Goal: Transaction & Acquisition: Download file/media

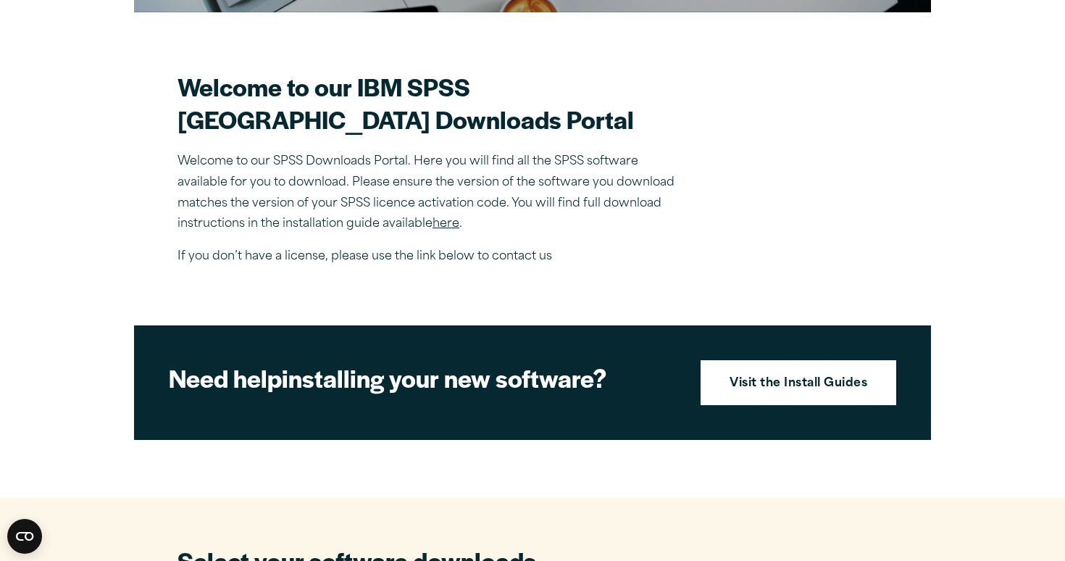
scroll to position [381, 0]
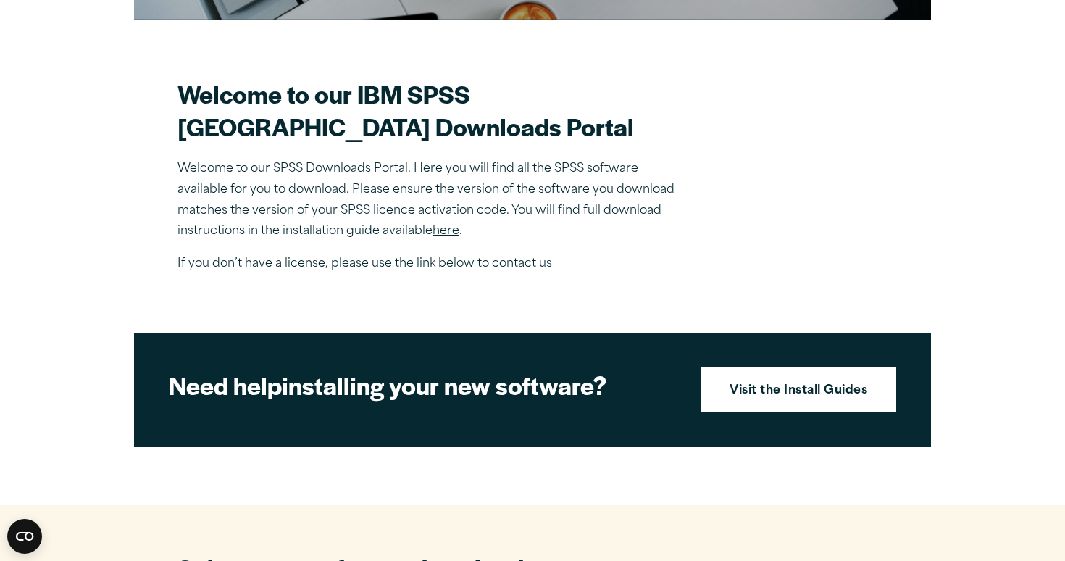
click at [438, 237] on link "here" at bounding box center [446, 231] width 27 height 12
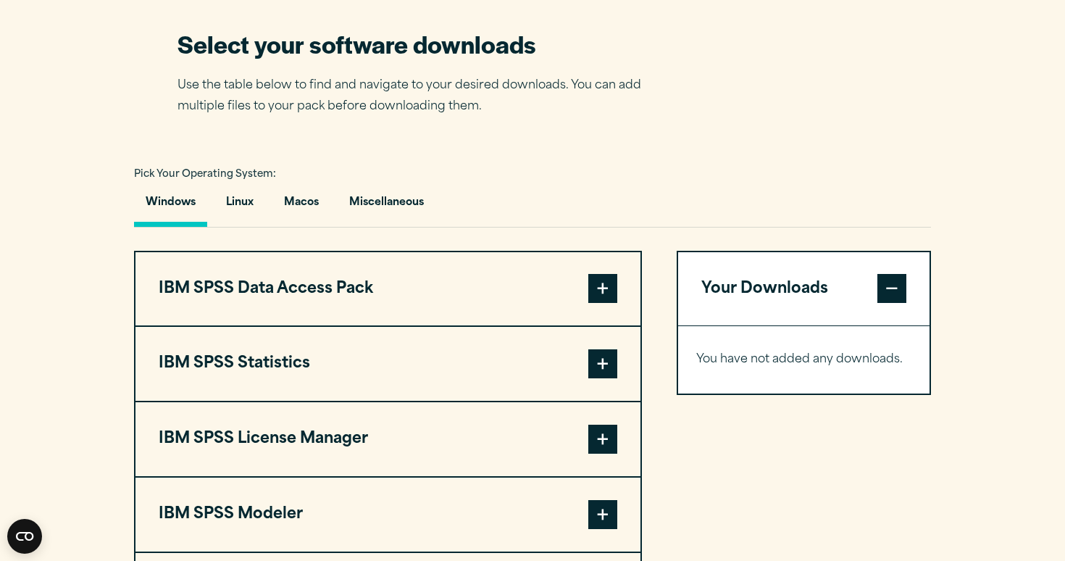
scroll to position [897, 0]
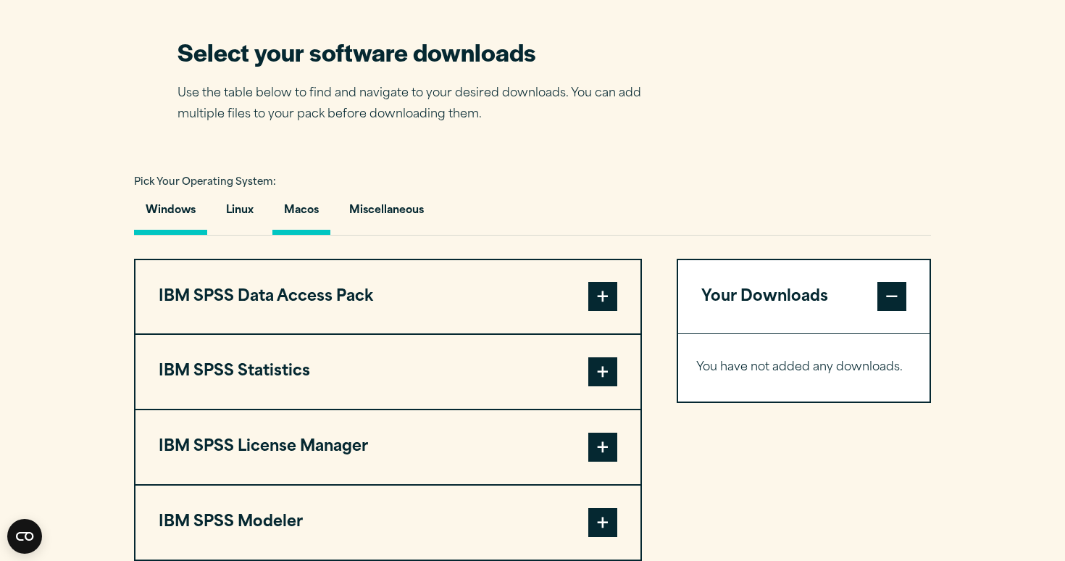
click at [304, 235] on button "Macos" at bounding box center [301, 213] width 58 height 41
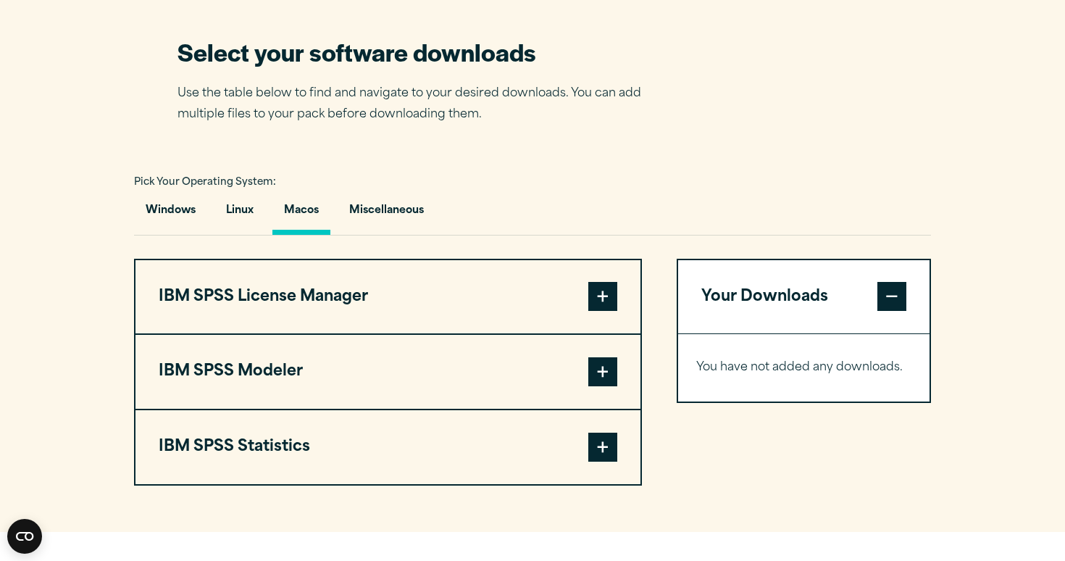
click at [610, 461] on span at bounding box center [602, 447] width 29 height 29
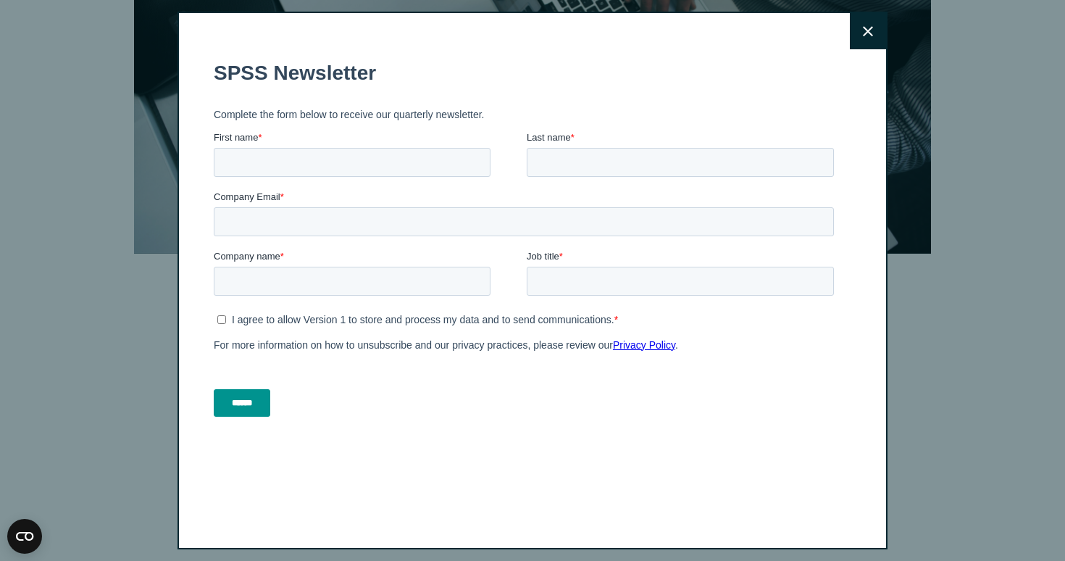
scroll to position [184, 0]
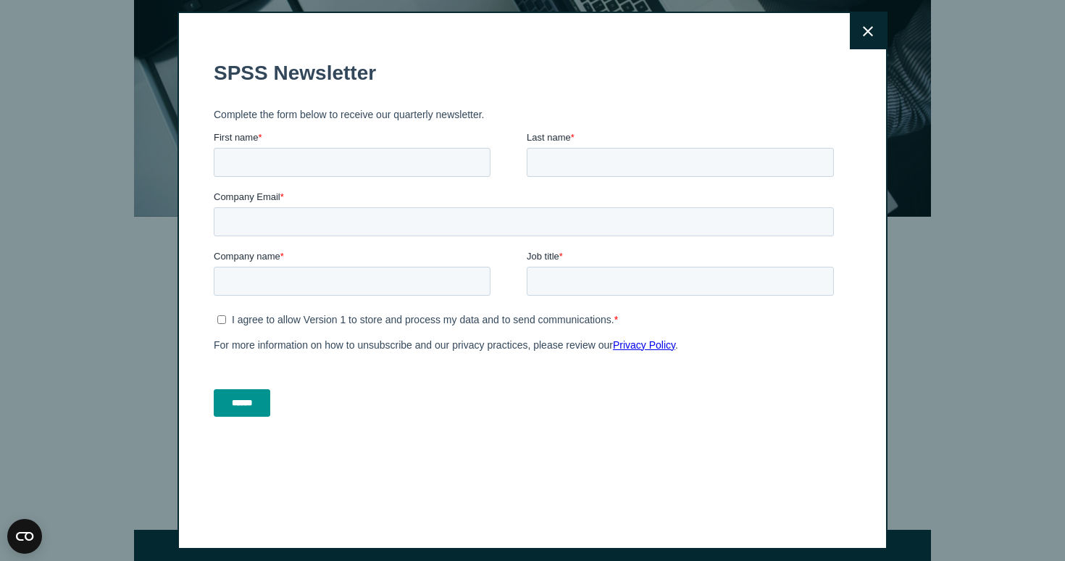
click at [866, 20] on button "Close" at bounding box center [868, 31] width 36 height 36
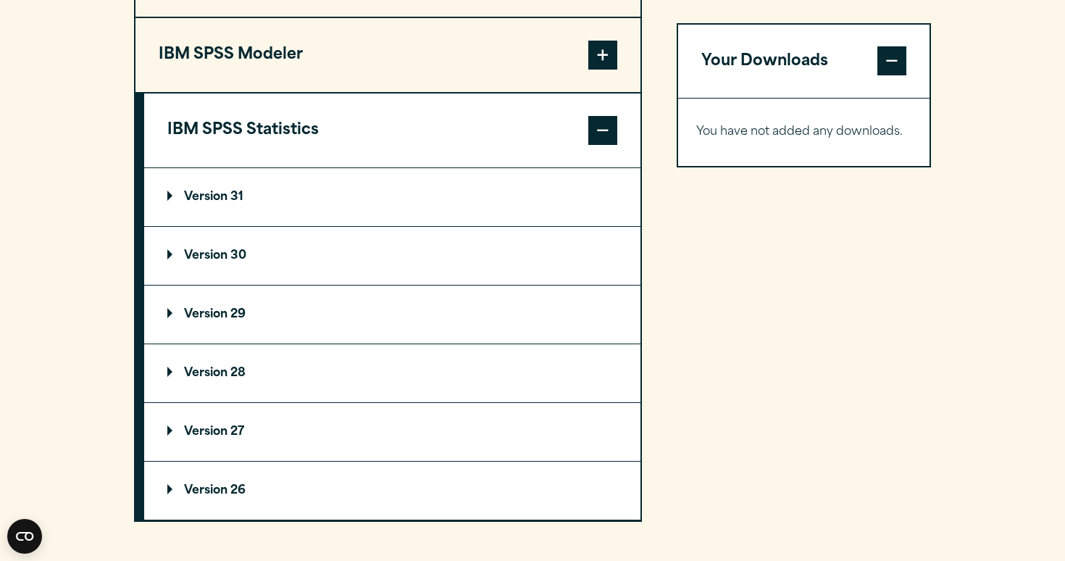
scroll to position [1200, 0]
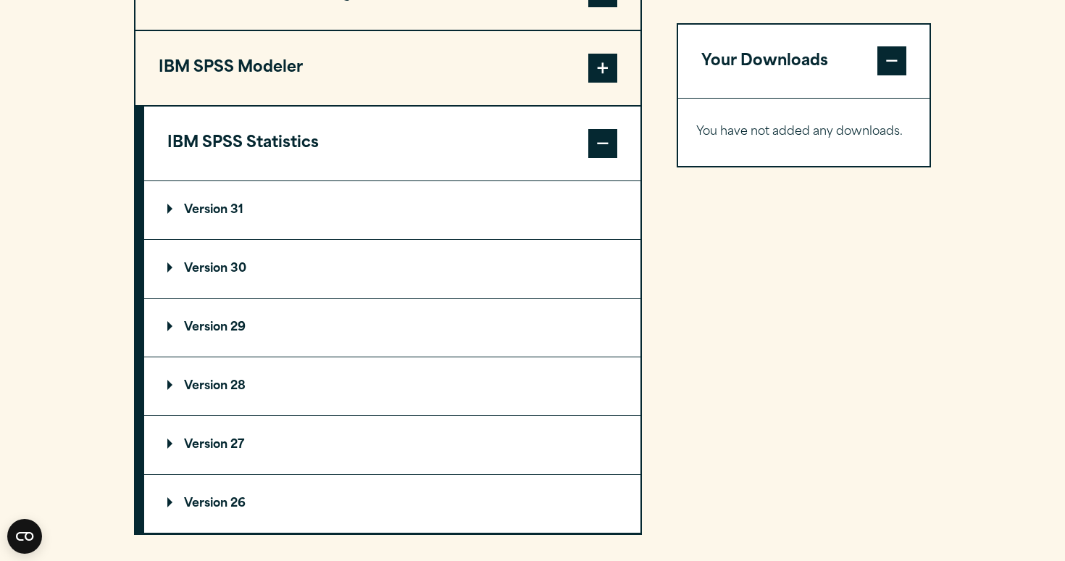
click at [205, 239] on summary "Version 31" at bounding box center [392, 210] width 496 height 58
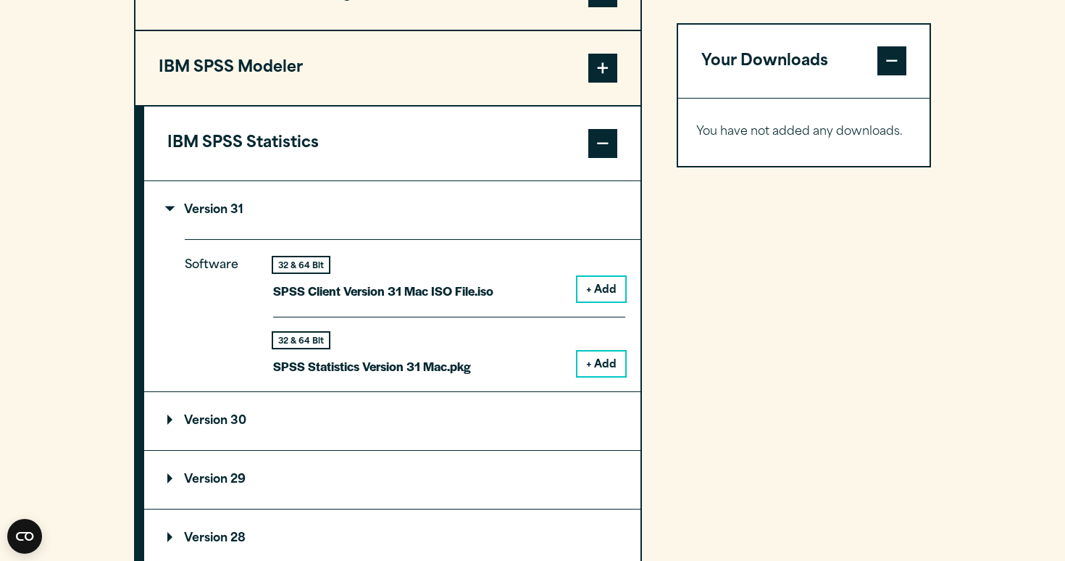
click at [620, 376] on button "+ Add" at bounding box center [601, 363] width 48 height 25
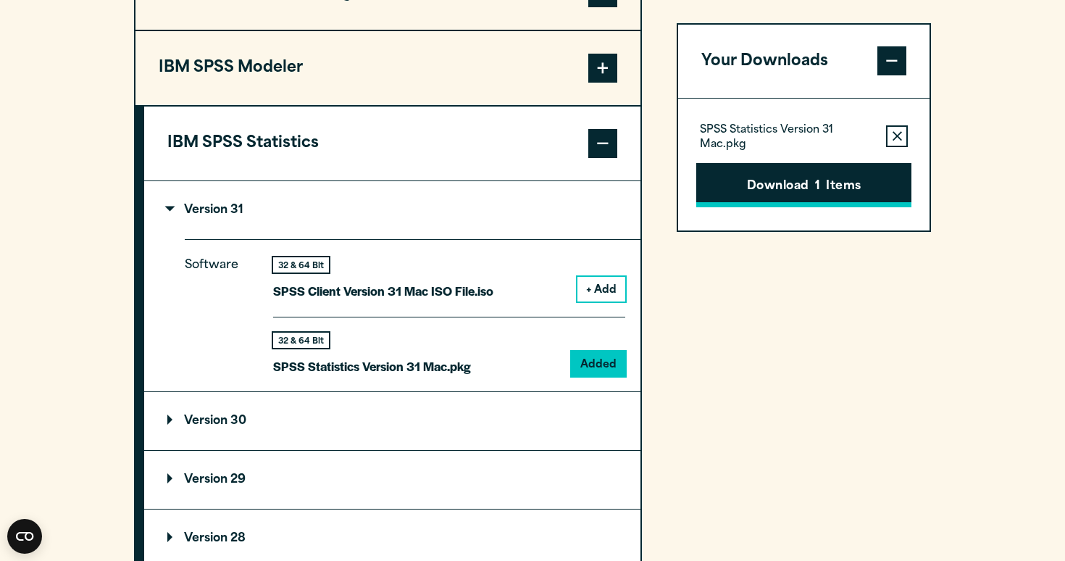
click at [778, 193] on button "Download 1 Items" at bounding box center [803, 185] width 215 height 45
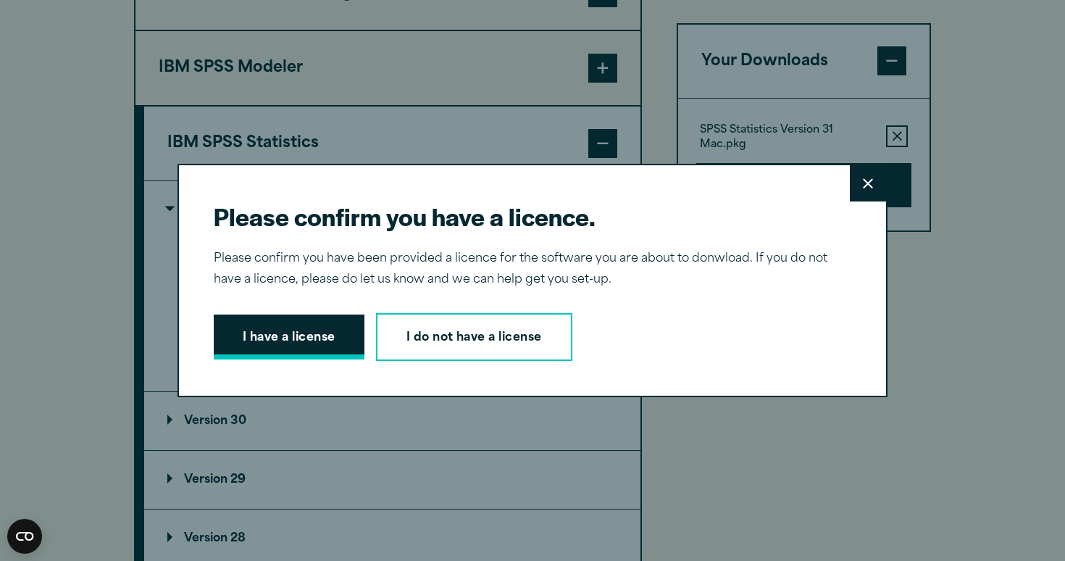
click at [305, 347] on button "I have a license" at bounding box center [289, 336] width 151 height 45
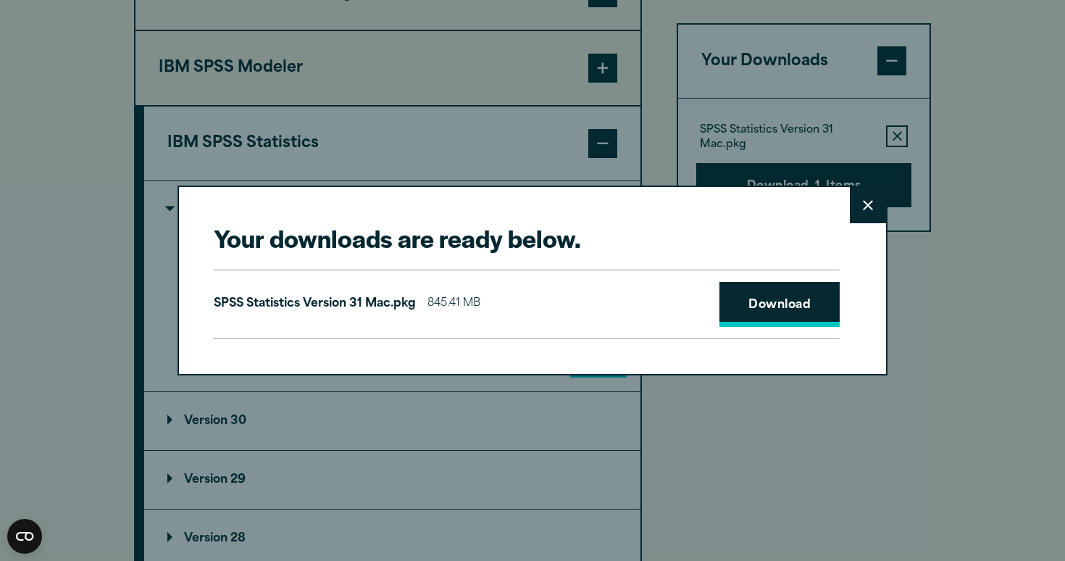
click at [745, 295] on link "Download" at bounding box center [779, 304] width 120 height 45
click at [777, 299] on link "Download" at bounding box center [779, 304] width 120 height 45
click at [874, 204] on button "Close" at bounding box center [868, 205] width 36 height 36
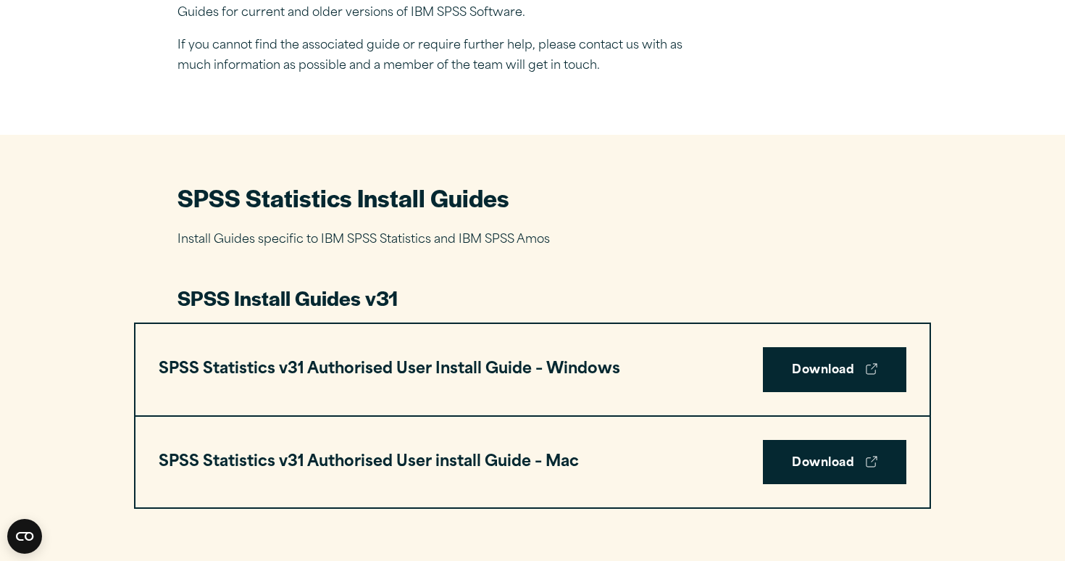
scroll to position [531, 0]
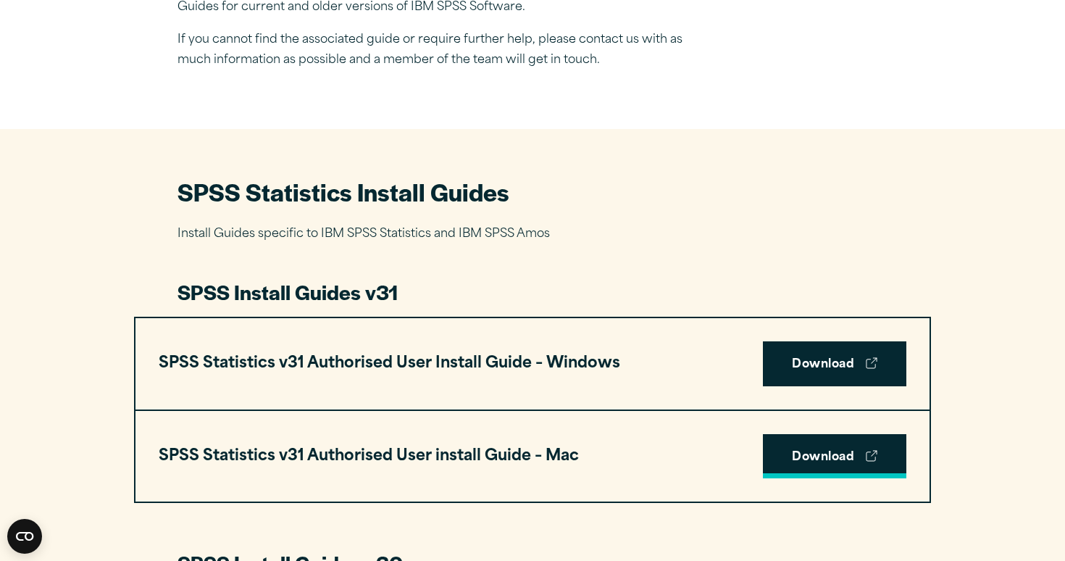
click at [824, 454] on link "Download" at bounding box center [834, 456] width 143 height 45
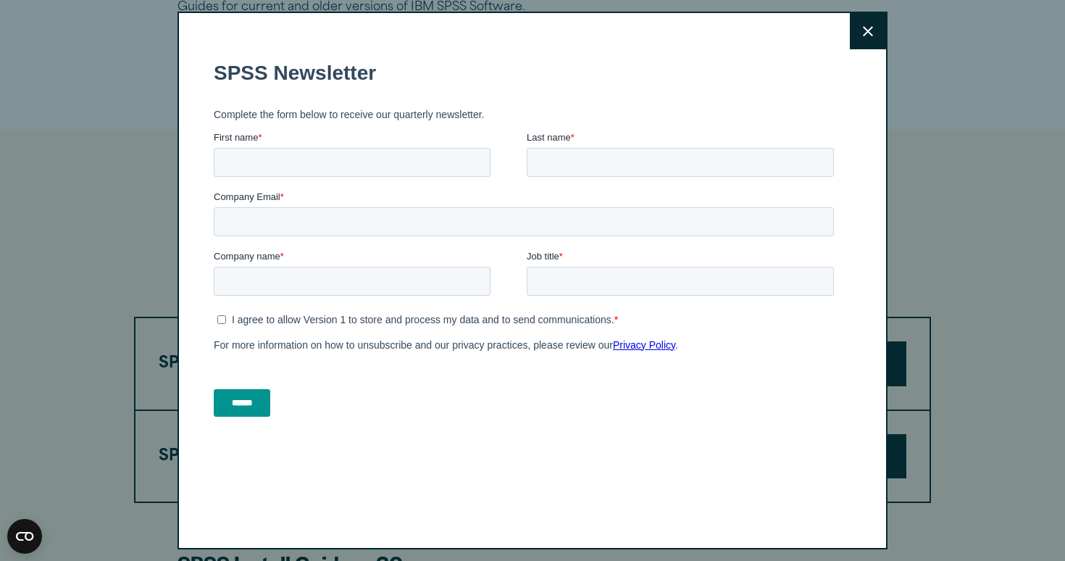
click at [861, 44] on button "Close" at bounding box center [868, 31] width 36 height 36
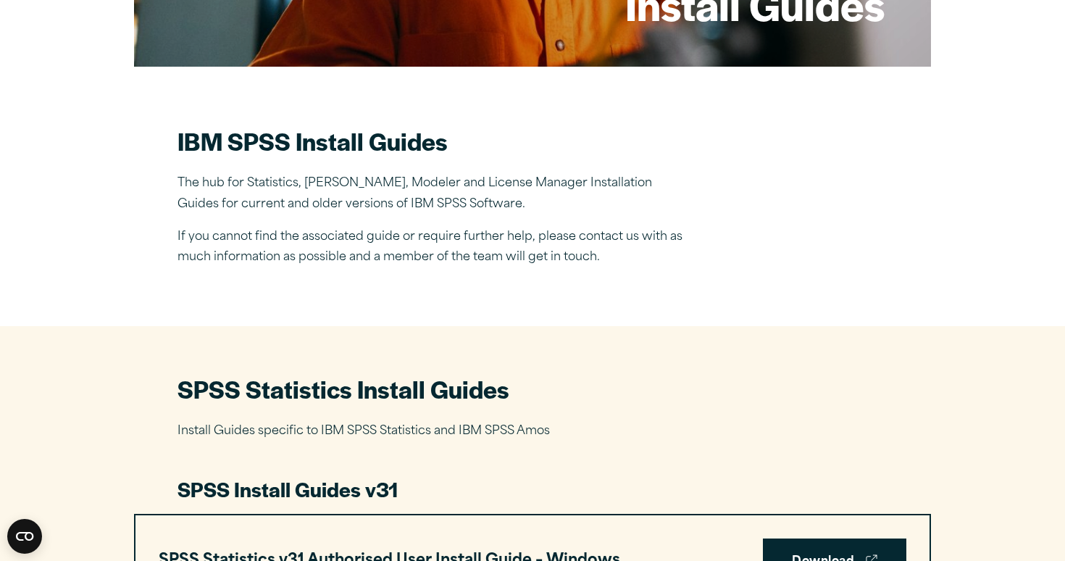
scroll to position [339, 0]
